Goal: Navigation & Orientation: Find specific page/section

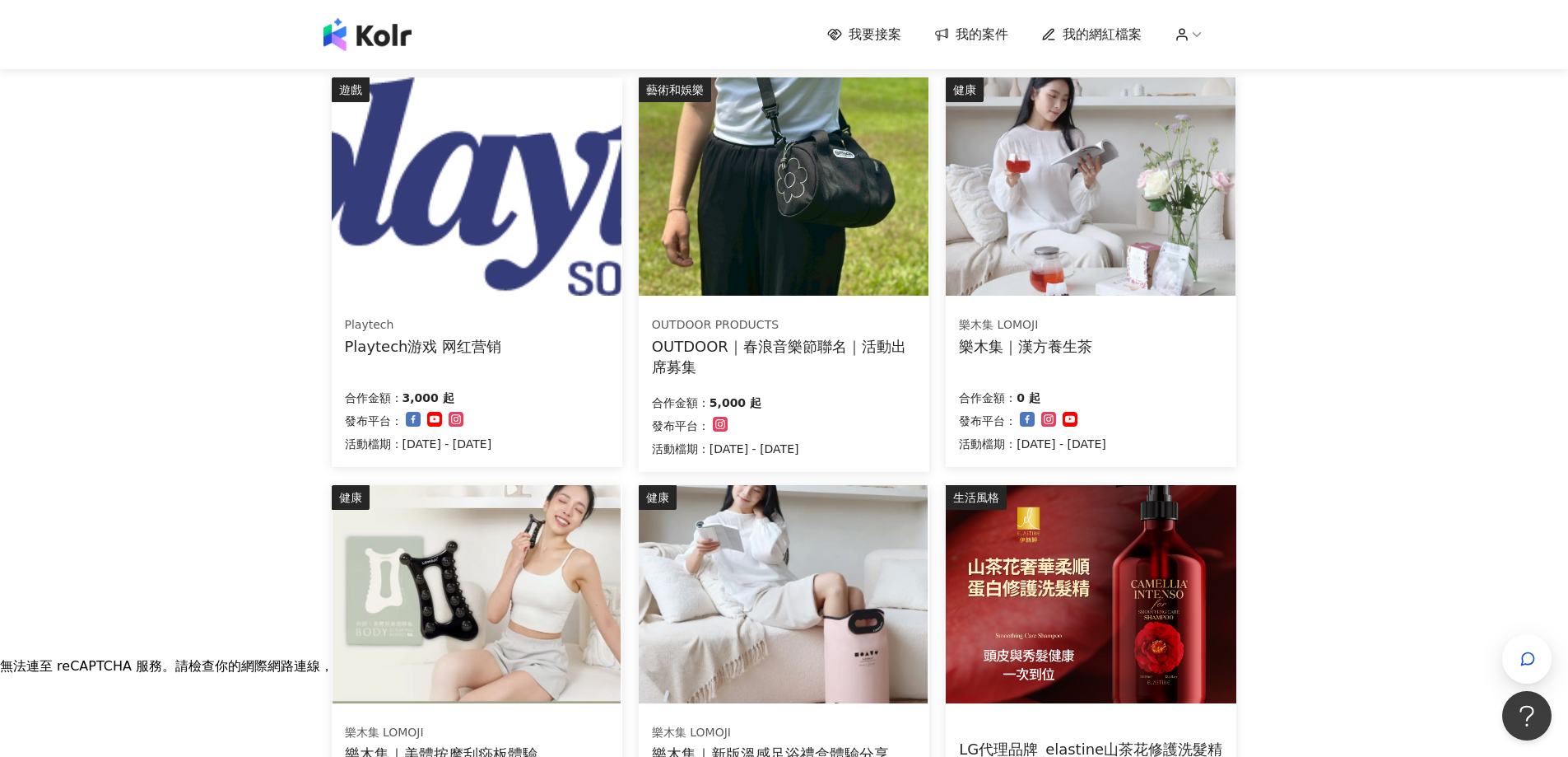
scroll to position [165, 0]
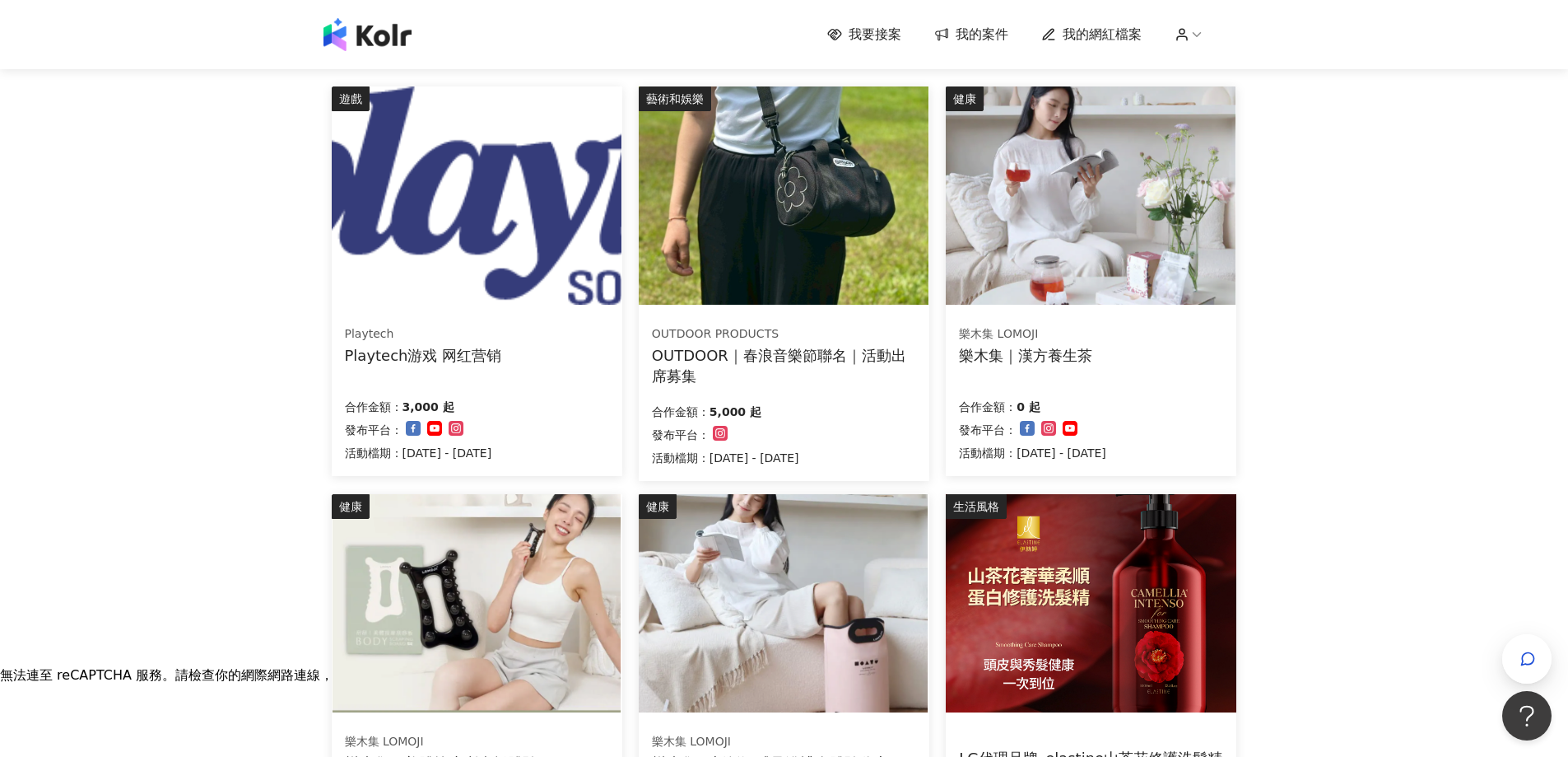
click at [592, 145] on img at bounding box center [476, 195] width 290 height 218
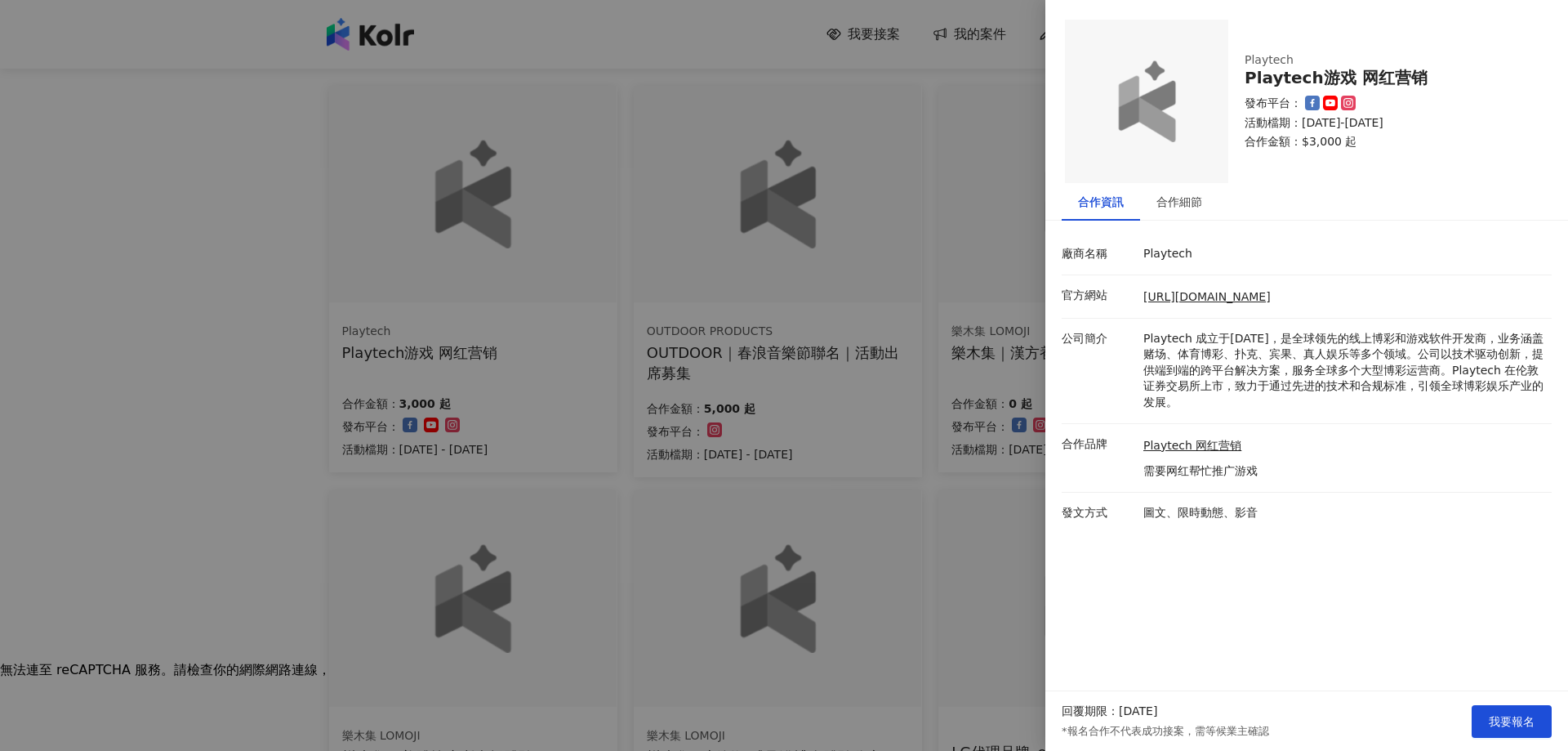
click at [789, 159] on div at bounding box center [784, 375] width 1568 height 751
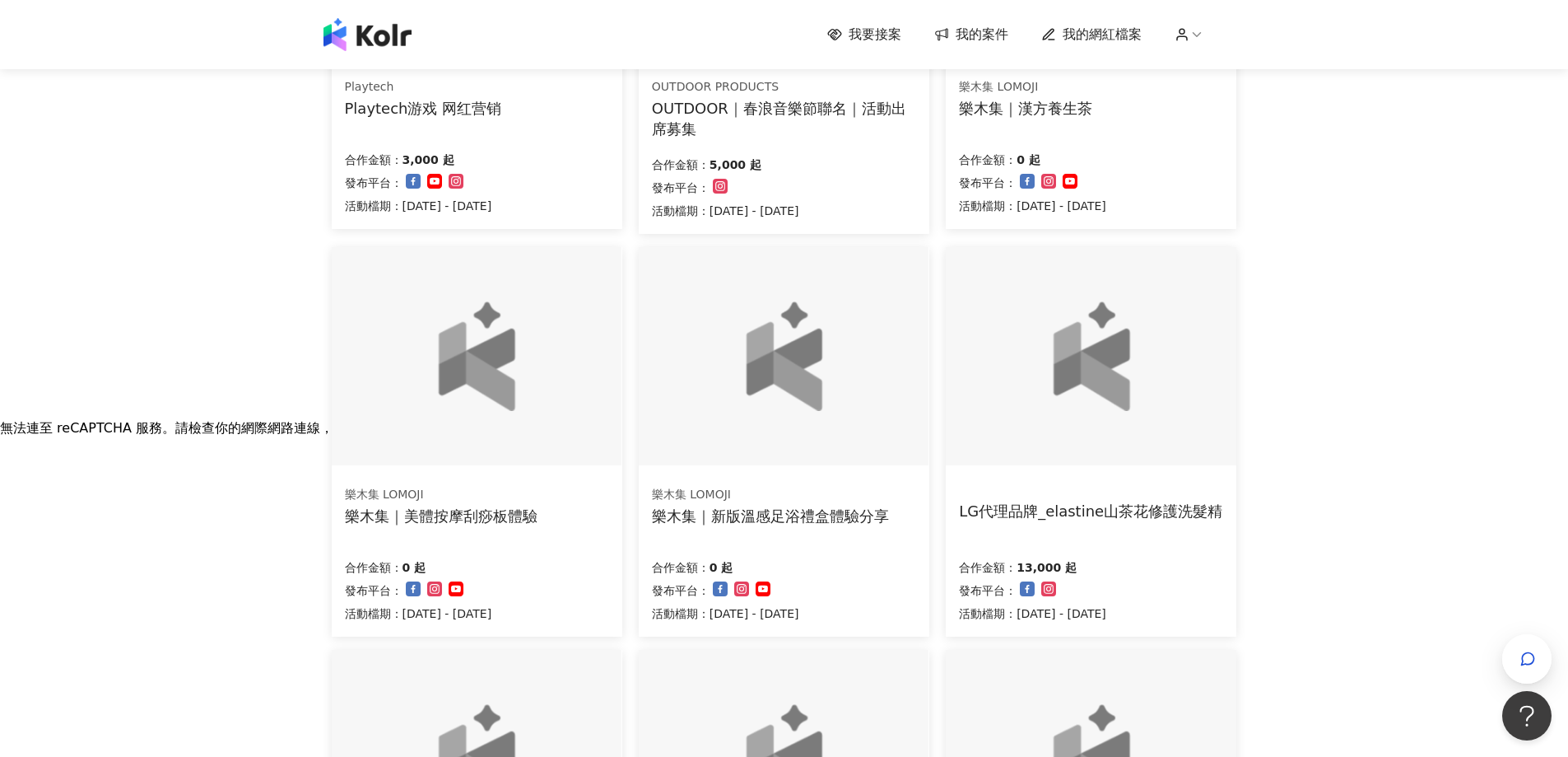
scroll to position [82, 0]
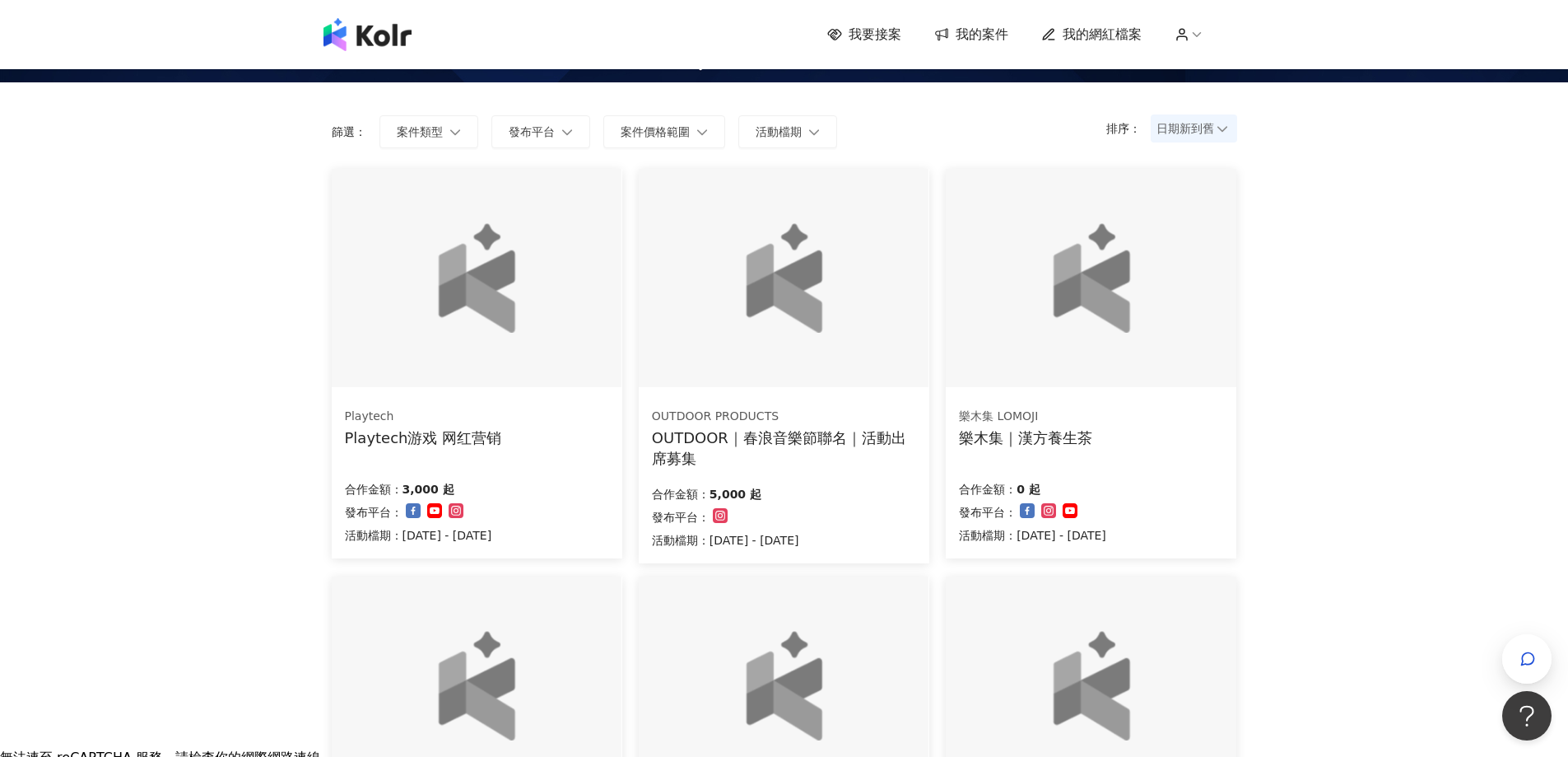
click at [1176, 138] on span "日期新到舊" at bounding box center [1194, 128] width 75 height 25
click at [1189, 220] on div "日期新到舊" at bounding box center [1194, 219] width 60 height 18
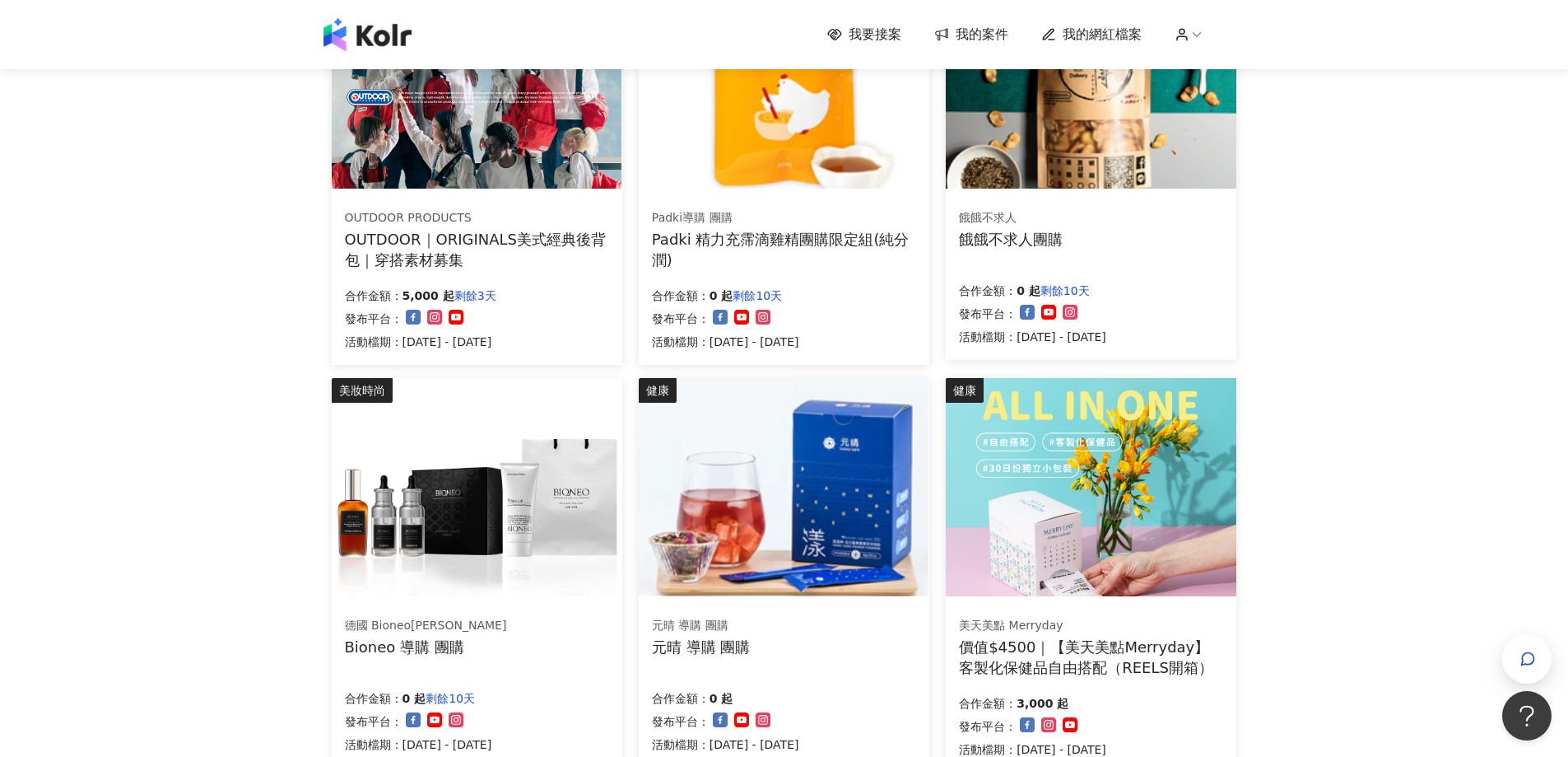
scroll to position [247, 0]
